Goal: Transaction & Acquisition: Book appointment/travel/reservation

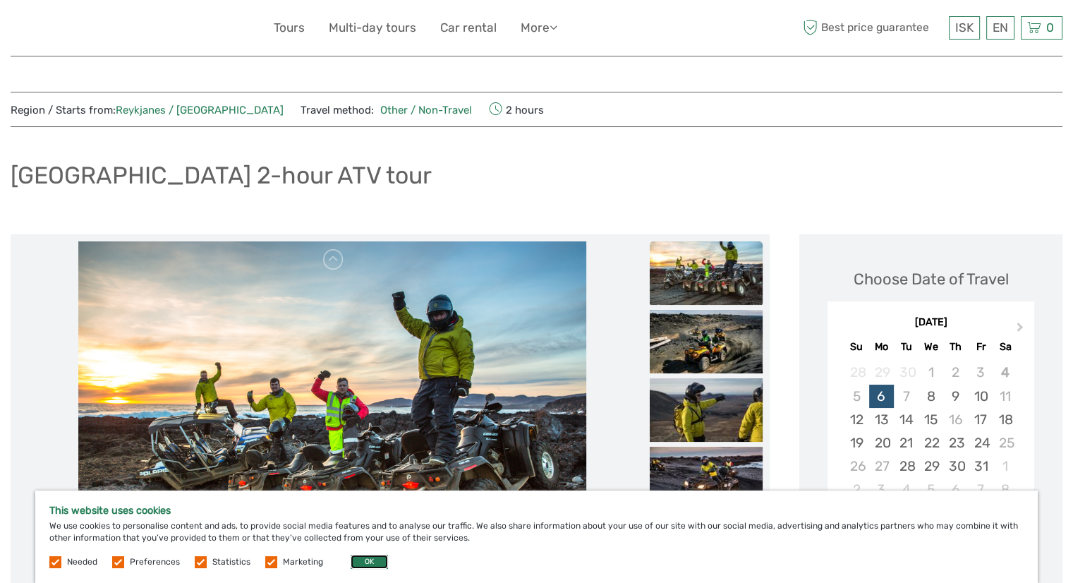
click at [356, 556] on button "OK" at bounding box center [369, 562] width 37 height 14
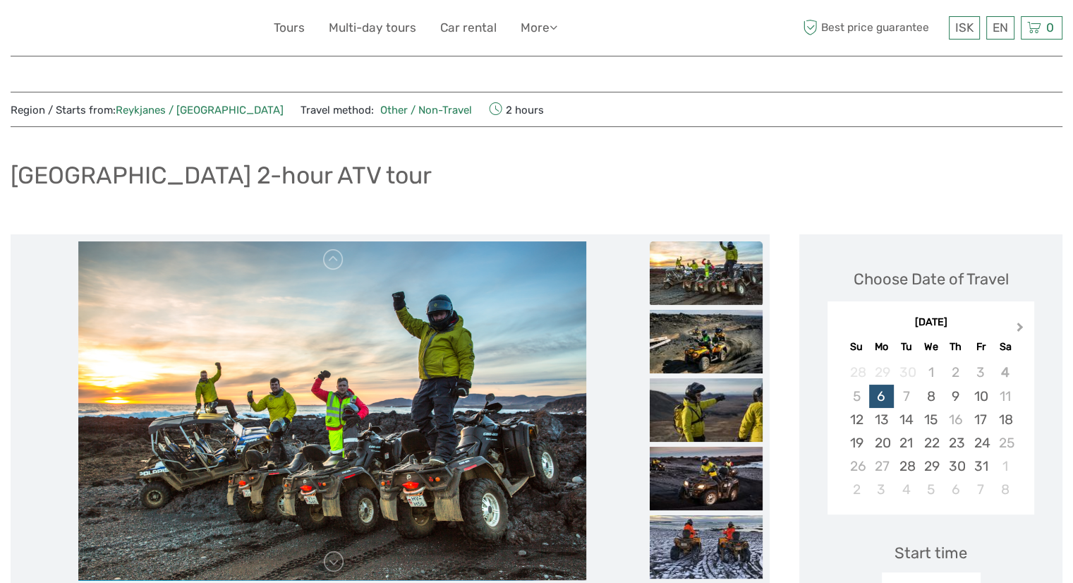
click at [1020, 322] on span "Next Month" at bounding box center [1020, 330] width 0 height 20
click at [921, 441] on div "19" at bounding box center [931, 442] width 25 height 23
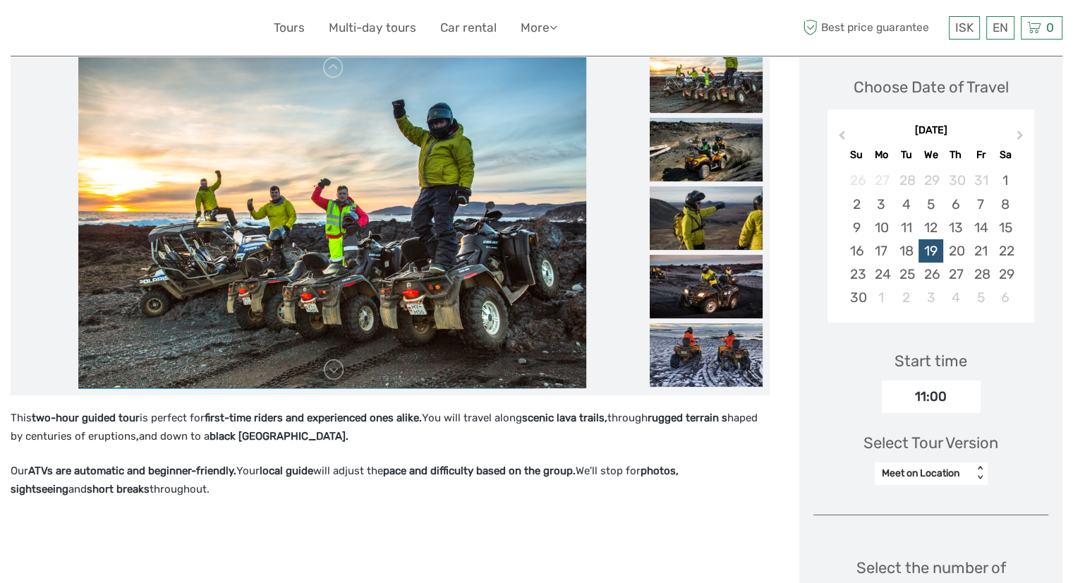
scroll to position [214, 0]
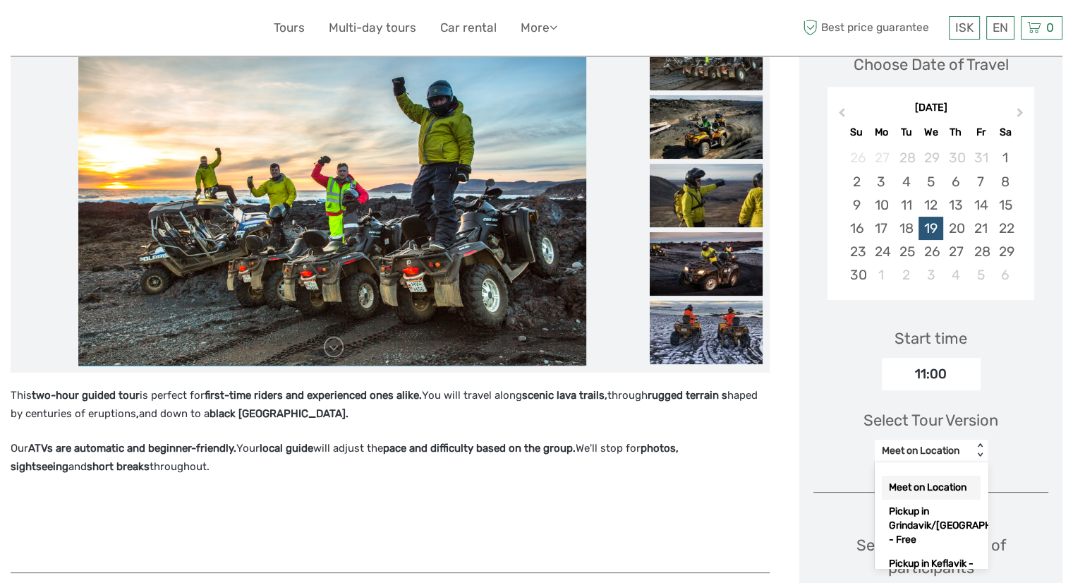
click at [968, 449] on div "Meet on Location" at bounding box center [924, 450] width 98 height 17
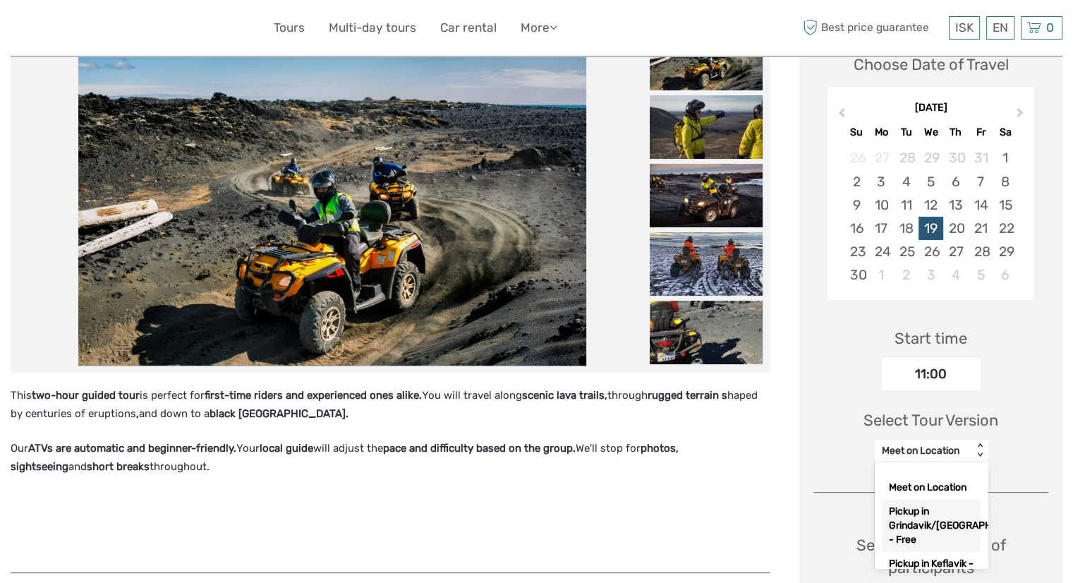
click at [933, 538] on div "Pickup in Grindavik/Blue Lagoon - Free" at bounding box center [931, 526] width 99 height 52
click at [916, 452] on div "Pickup in Grindavik/Blue Lagoon - Free" at bounding box center [924, 451] width 84 height 14
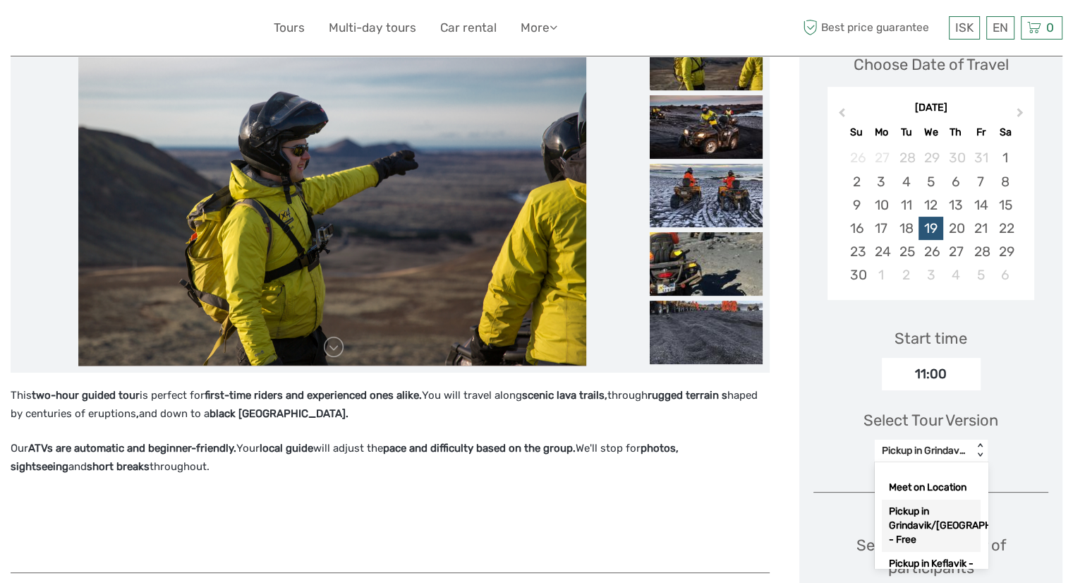
click at [920, 543] on div "Pickup in Grindavik/Blue Lagoon - Free" at bounding box center [931, 526] width 99 height 52
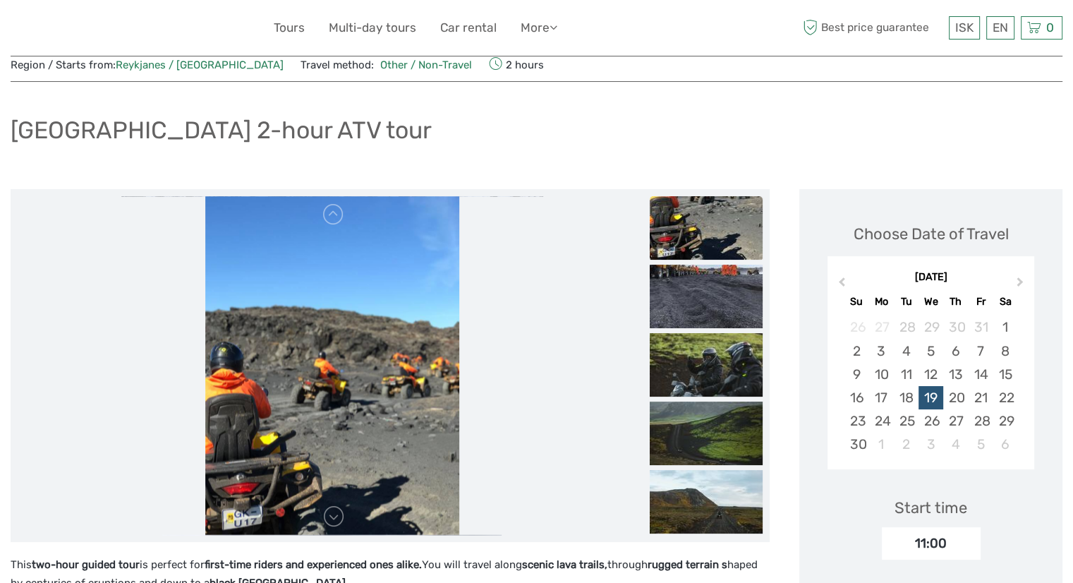
scroll to position [44, 0]
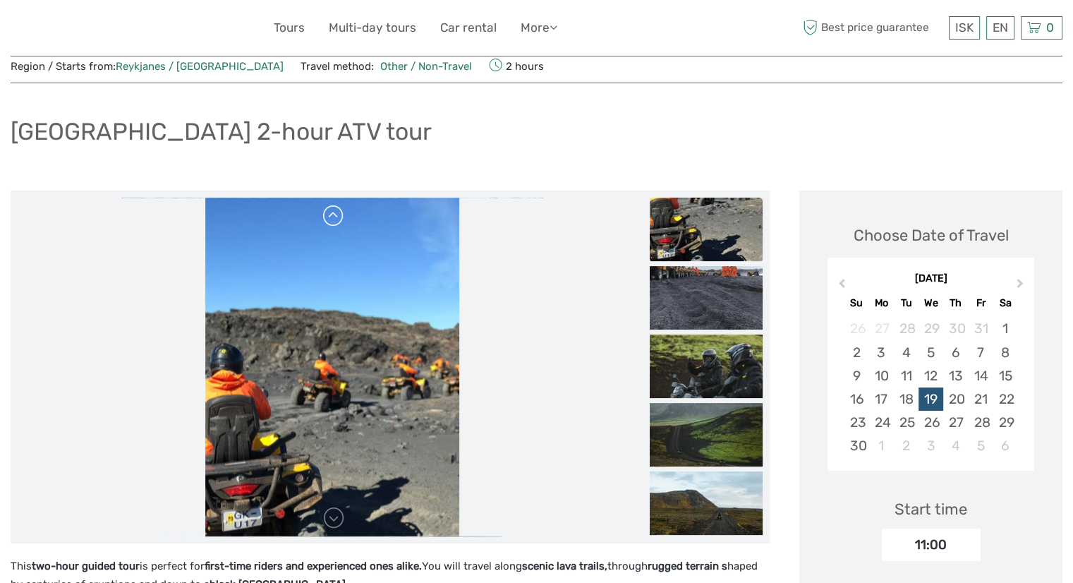
click at [329, 214] on link at bounding box center [333, 216] width 23 height 23
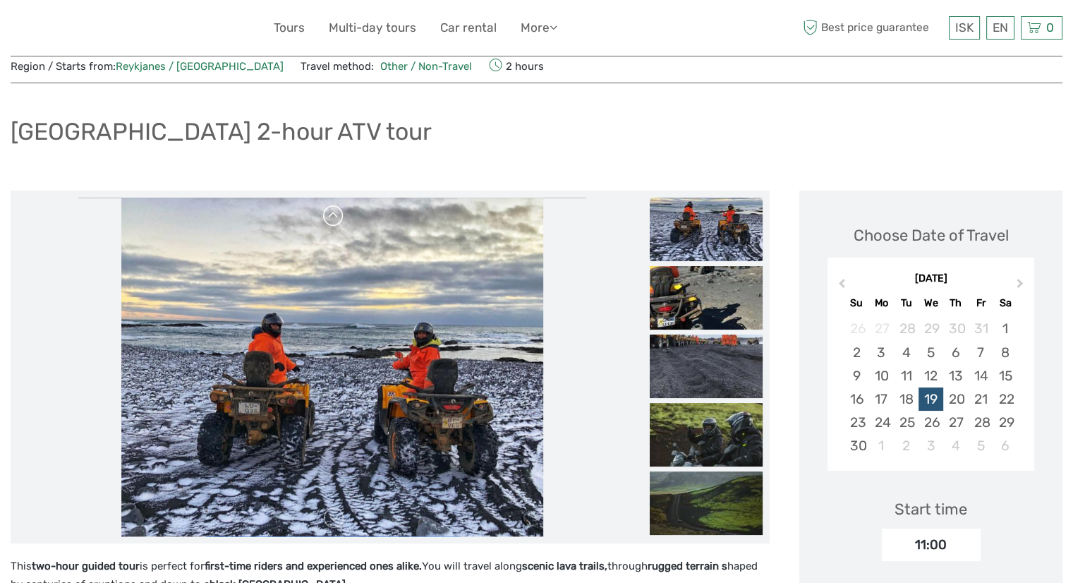
click at [329, 214] on link at bounding box center [333, 216] width 23 height 23
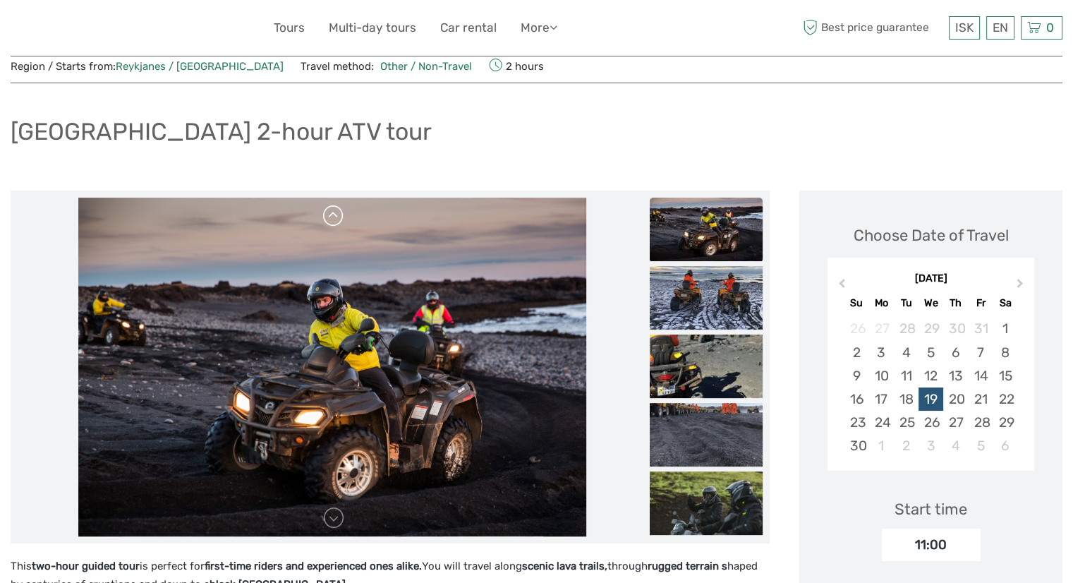
click at [329, 214] on link at bounding box center [333, 216] width 23 height 23
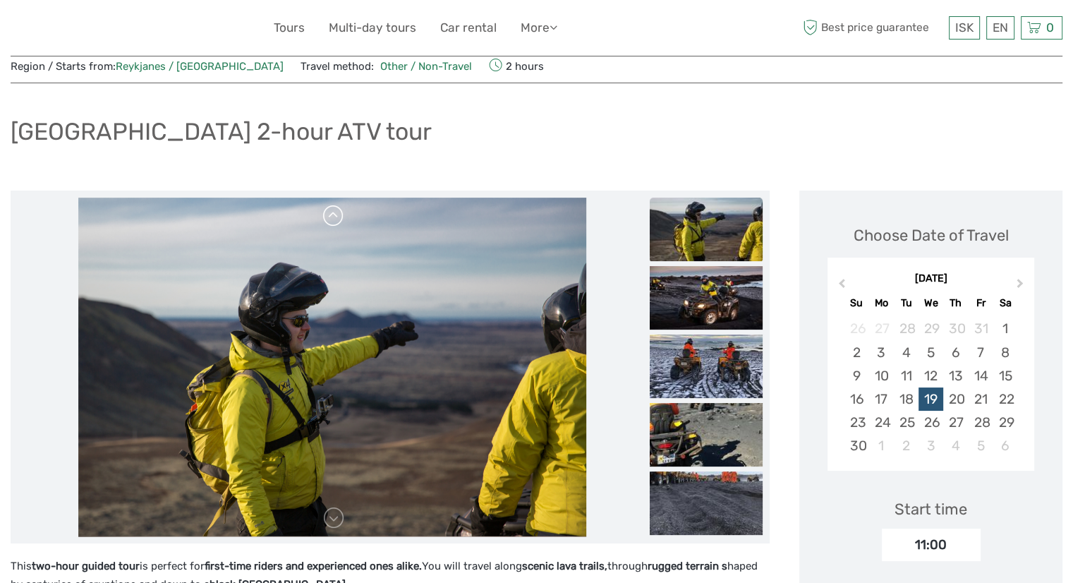
click at [329, 214] on link at bounding box center [333, 216] width 23 height 23
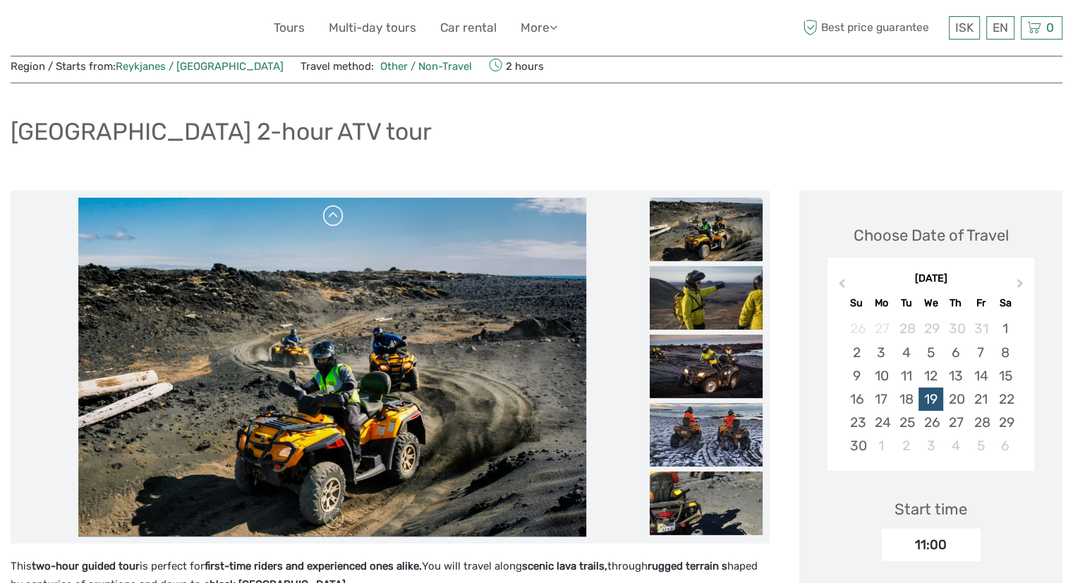
click at [329, 214] on link at bounding box center [333, 216] width 23 height 23
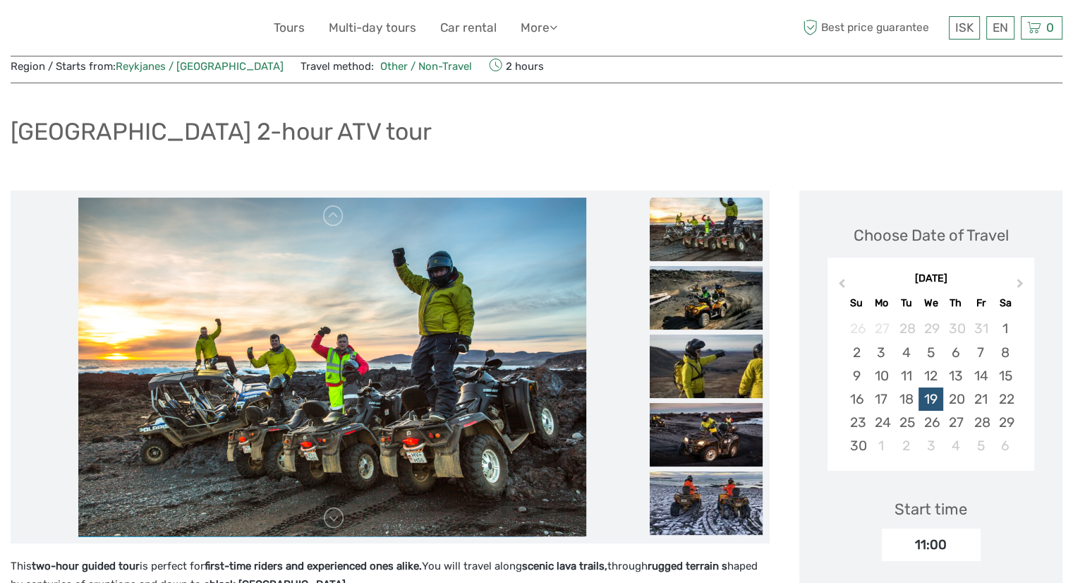
scroll to position [0, 0]
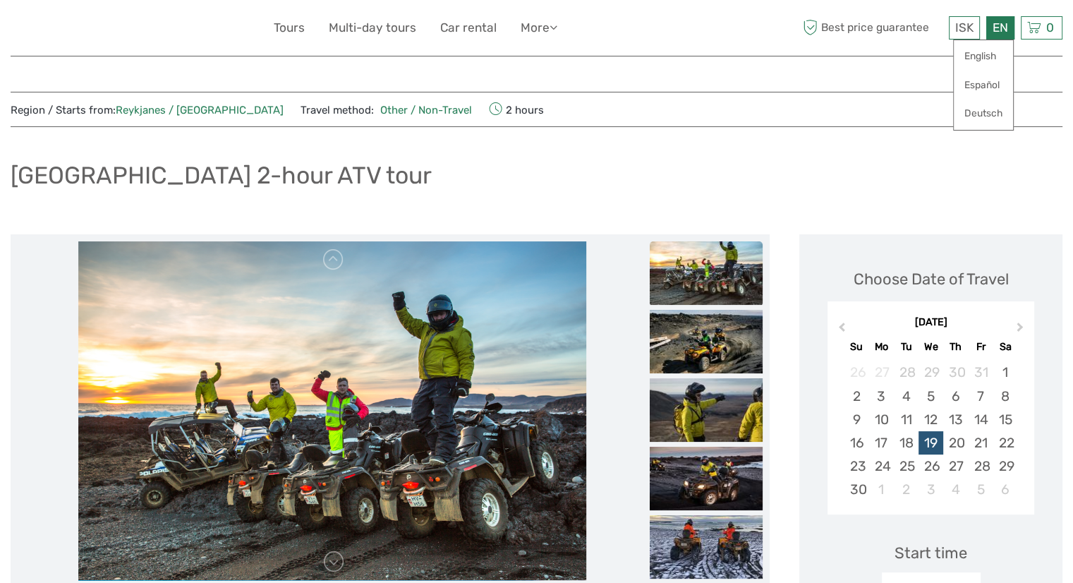
click at [1000, 19] on div "EN English Español Deutsch" at bounding box center [1000, 27] width 28 height 23
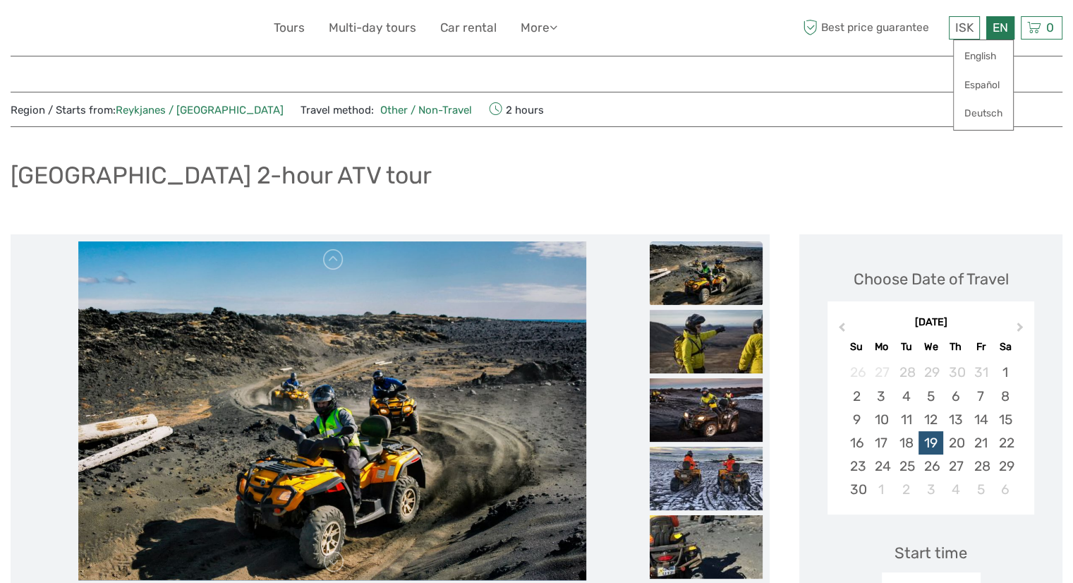
click at [918, 51] on div "ISK ISK € $ £ EN English Español Deutsch Tours Multi-day tours Car rental More …" at bounding box center [537, 28] width 1052 height 56
click at [971, 60] on link "English" at bounding box center [983, 56] width 59 height 25
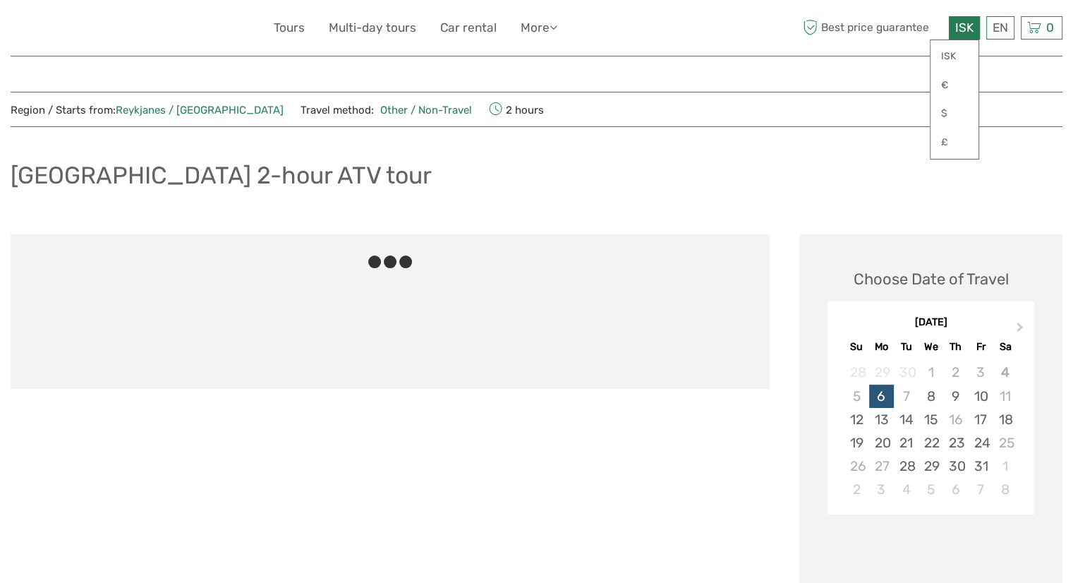
click at [968, 29] on span "ISK" at bounding box center [964, 27] width 18 height 14
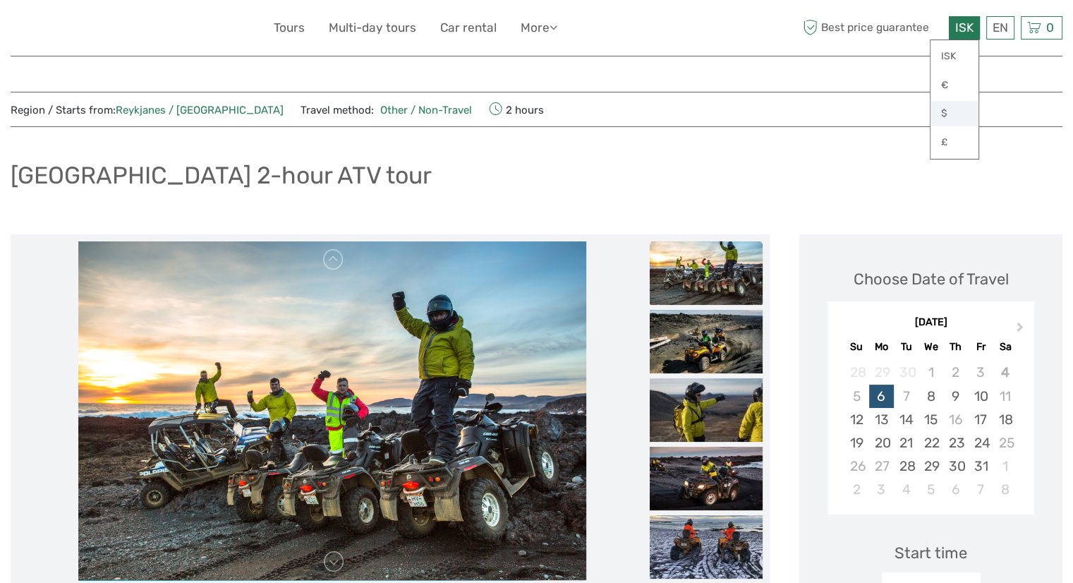
click at [948, 111] on link "$" at bounding box center [955, 113] width 48 height 25
click at [940, 113] on link "$" at bounding box center [955, 113] width 48 height 25
click at [889, 165] on div "[GEOGRAPHIC_DATA] 2-hour ATV tour" at bounding box center [537, 181] width 1052 height 52
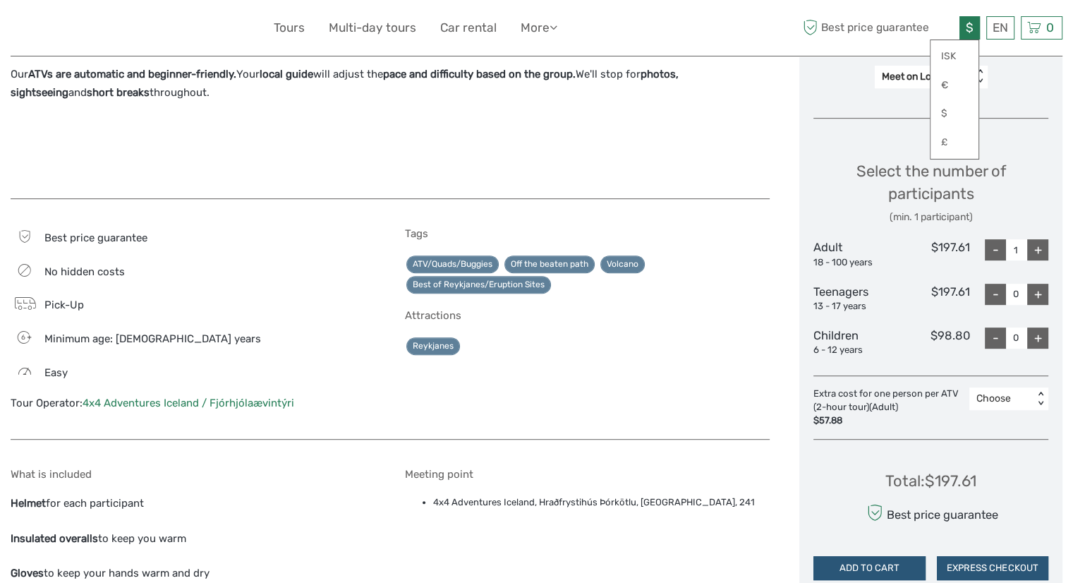
scroll to position [589, 0]
click at [1041, 241] on div "+" at bounding box center [1037, 248] width 21 height 21
type input "2"
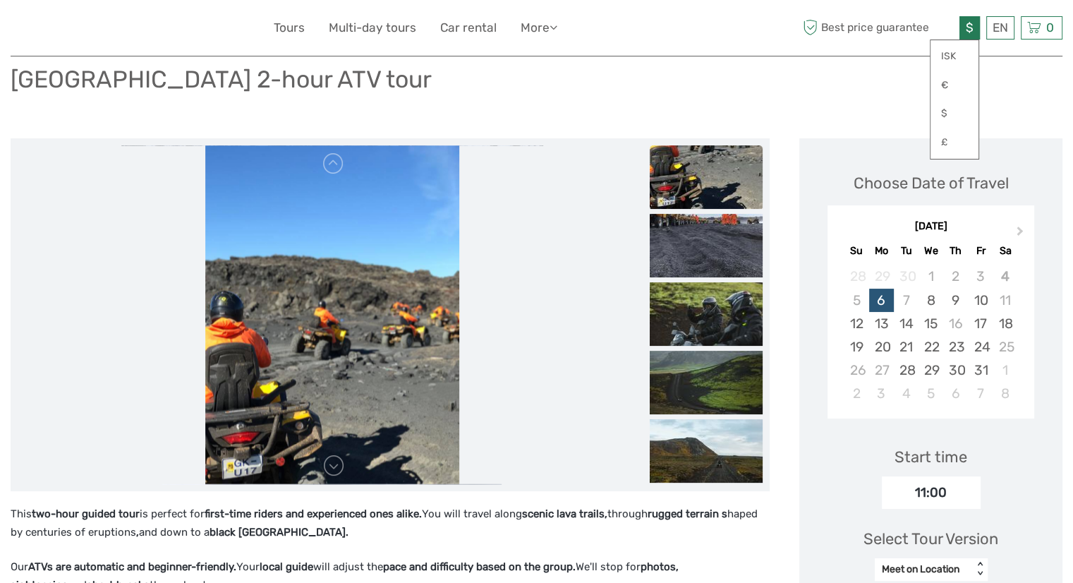
scroll to position [0, 0]
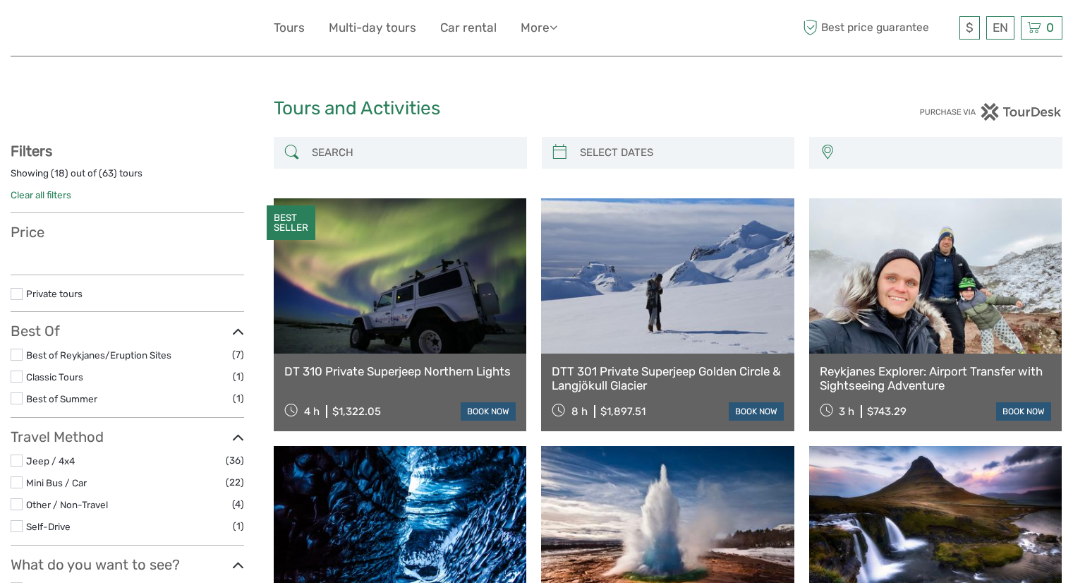
select select
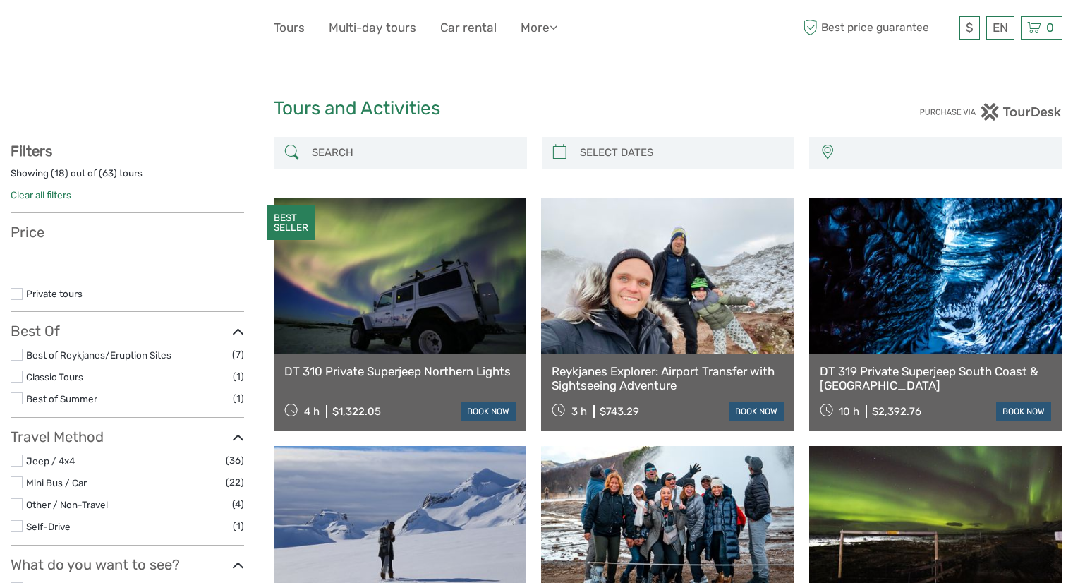
select select
